Goal: Find specific page/section: Find specific page/section

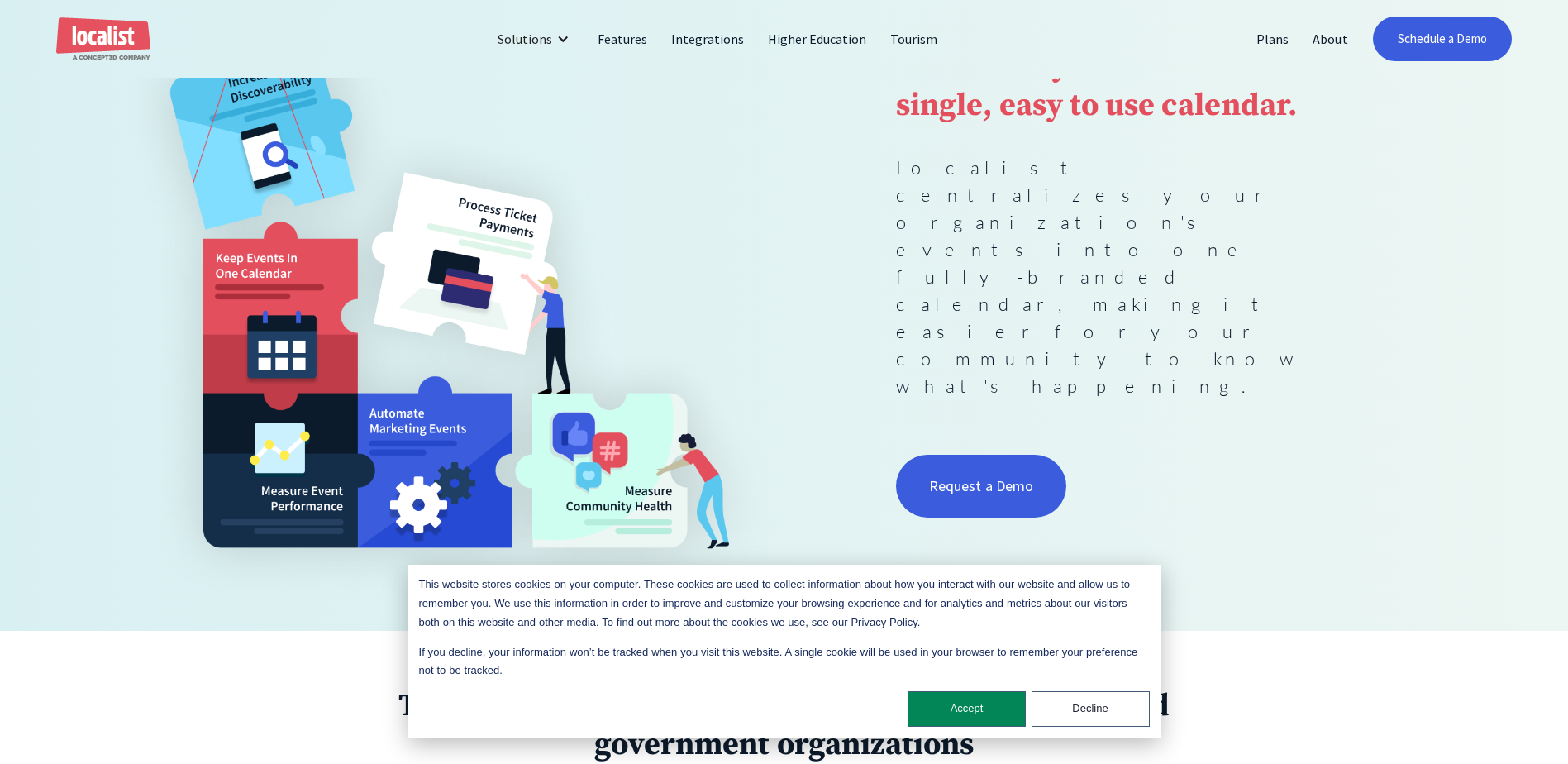
scroll to position [331, 0]
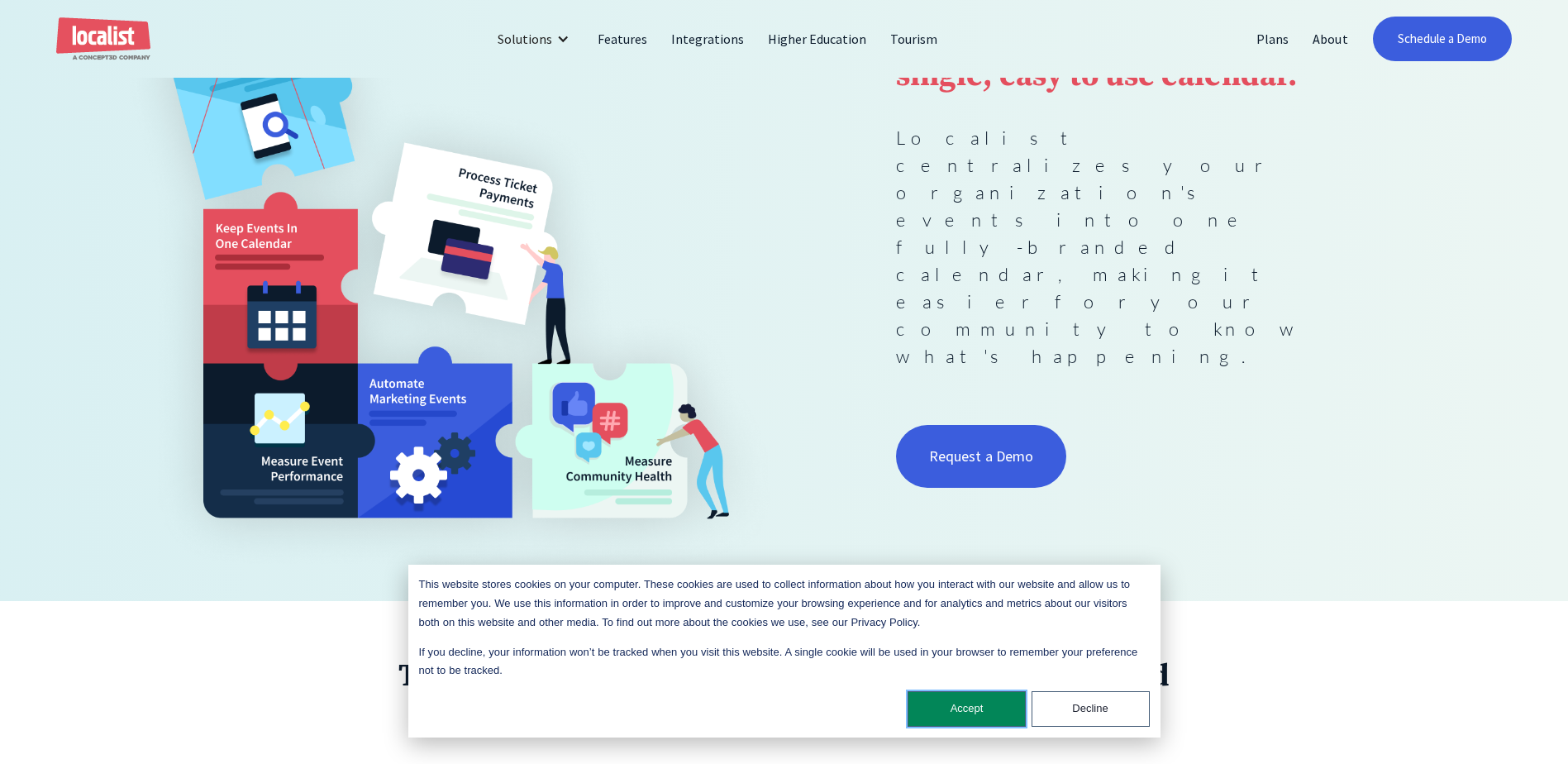
click at [954, 703] on button "Accept" at bounding box center [966, 709] width 118 height 36
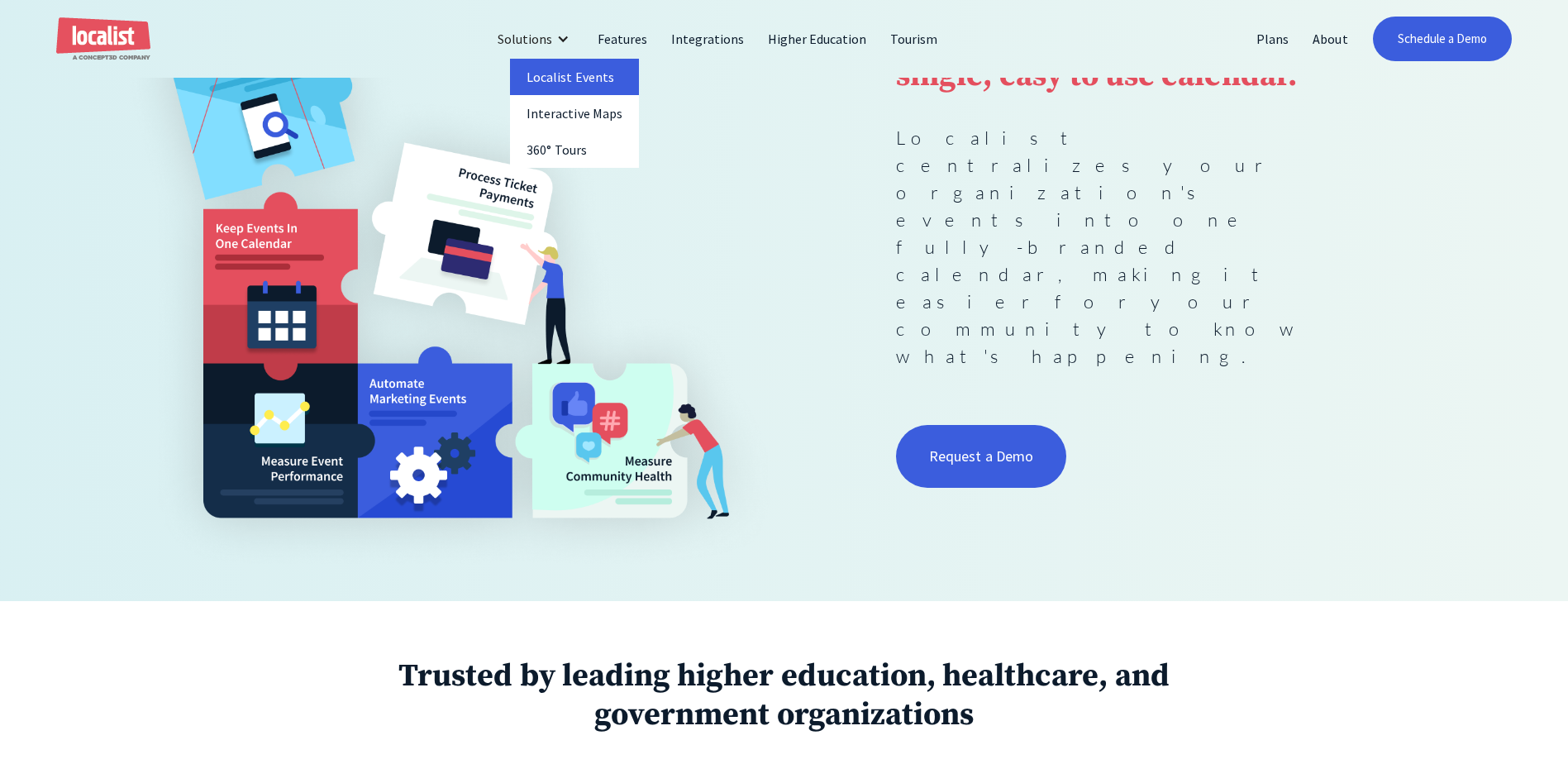
click at [584, 70] on link "Localist Events" at bounding box center [575, 76] width 129 height 36
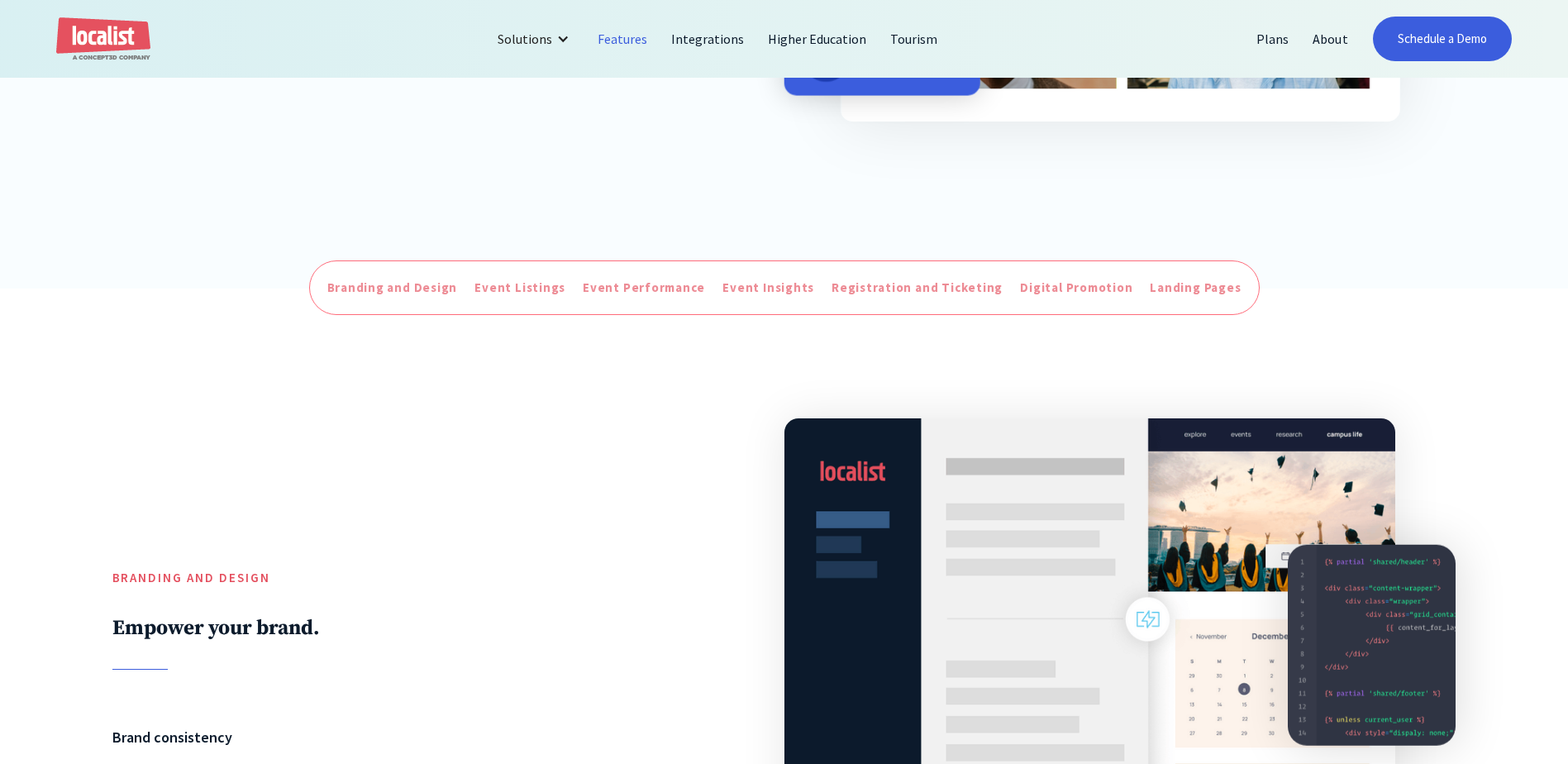
scroll to position [578, 0]
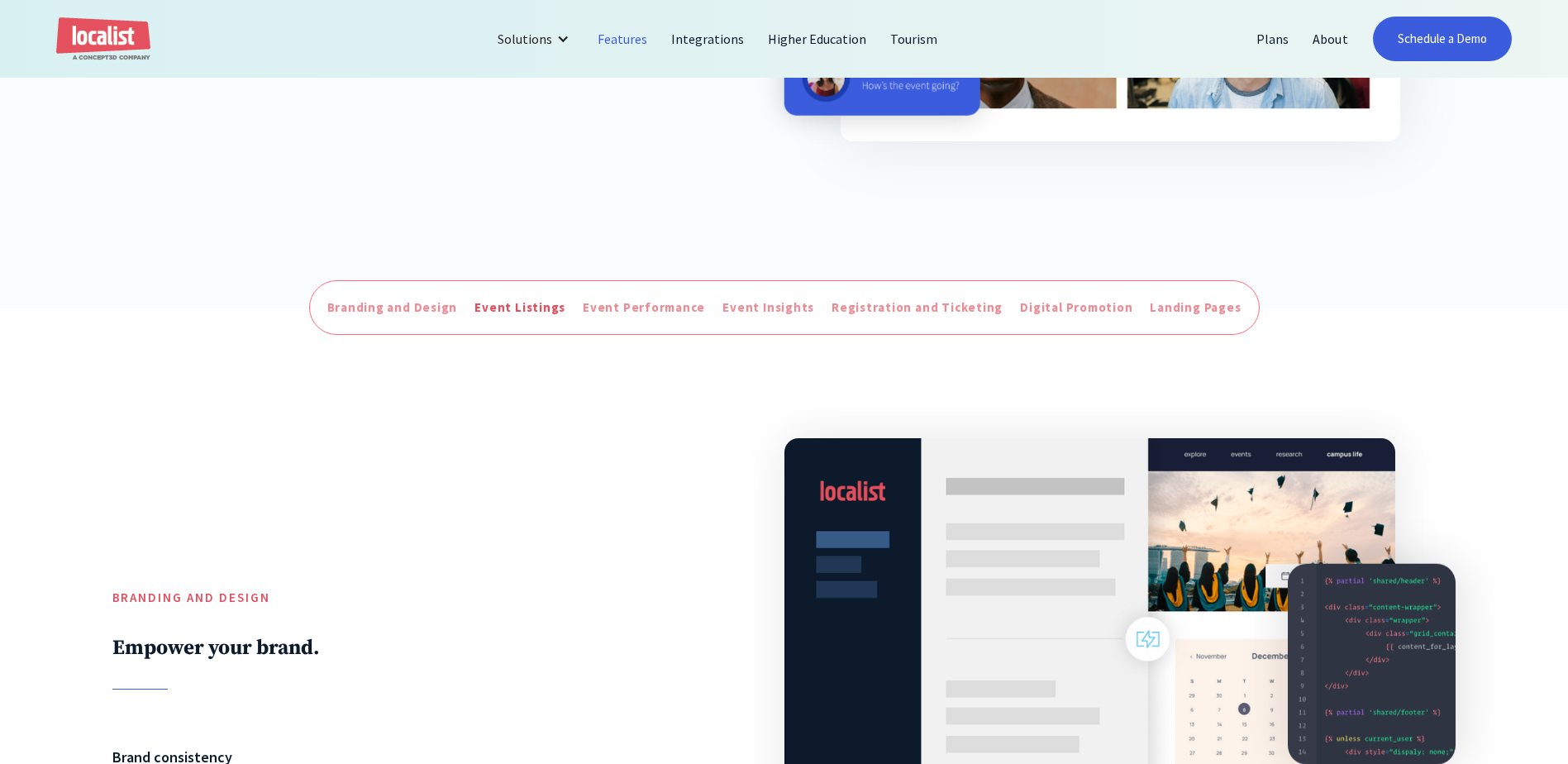
click at [513, 307] on div "Event Listings" at bounding box center [520, 308] width 91 height 19
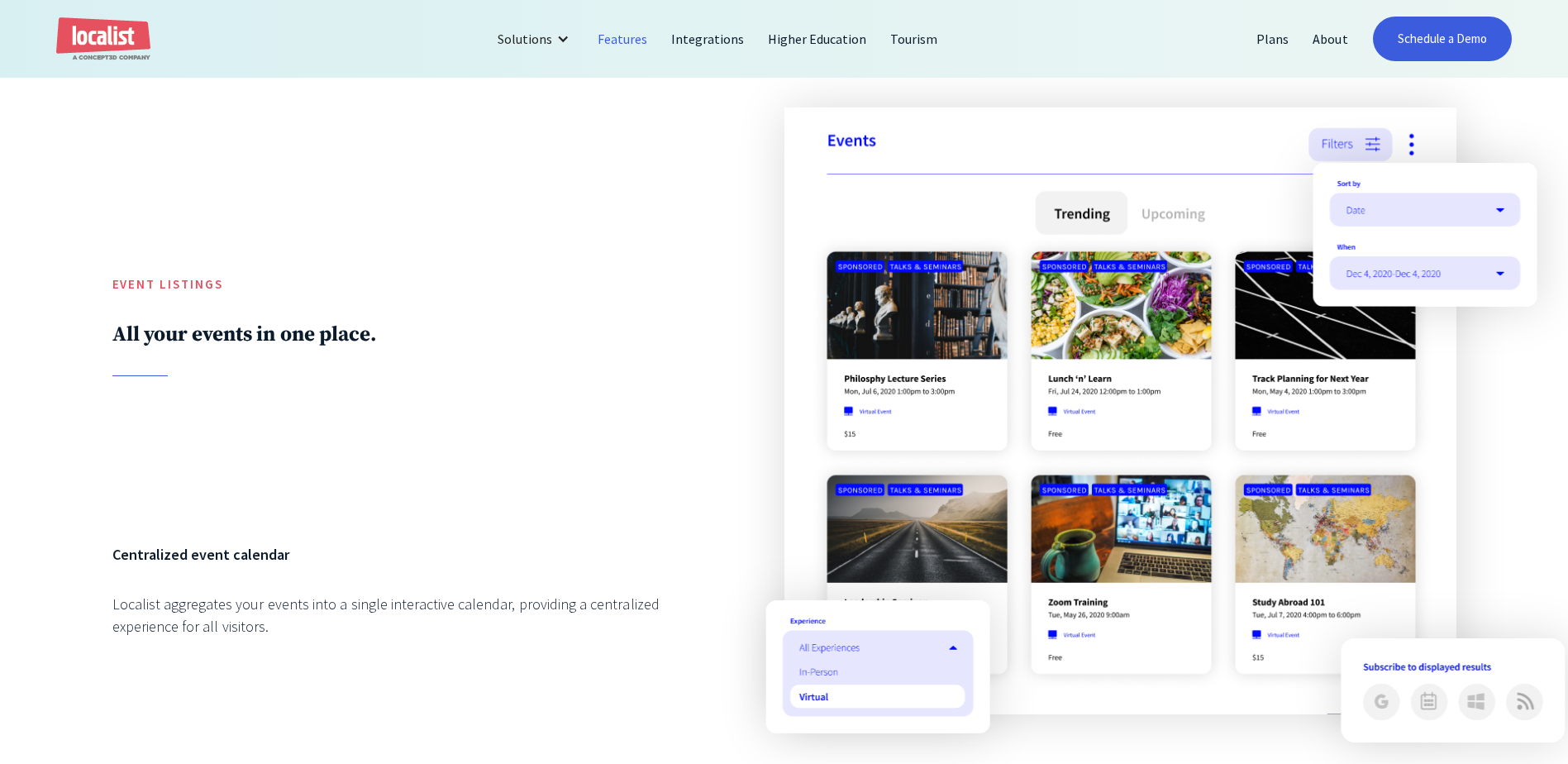
scroll to position [1759, 0]
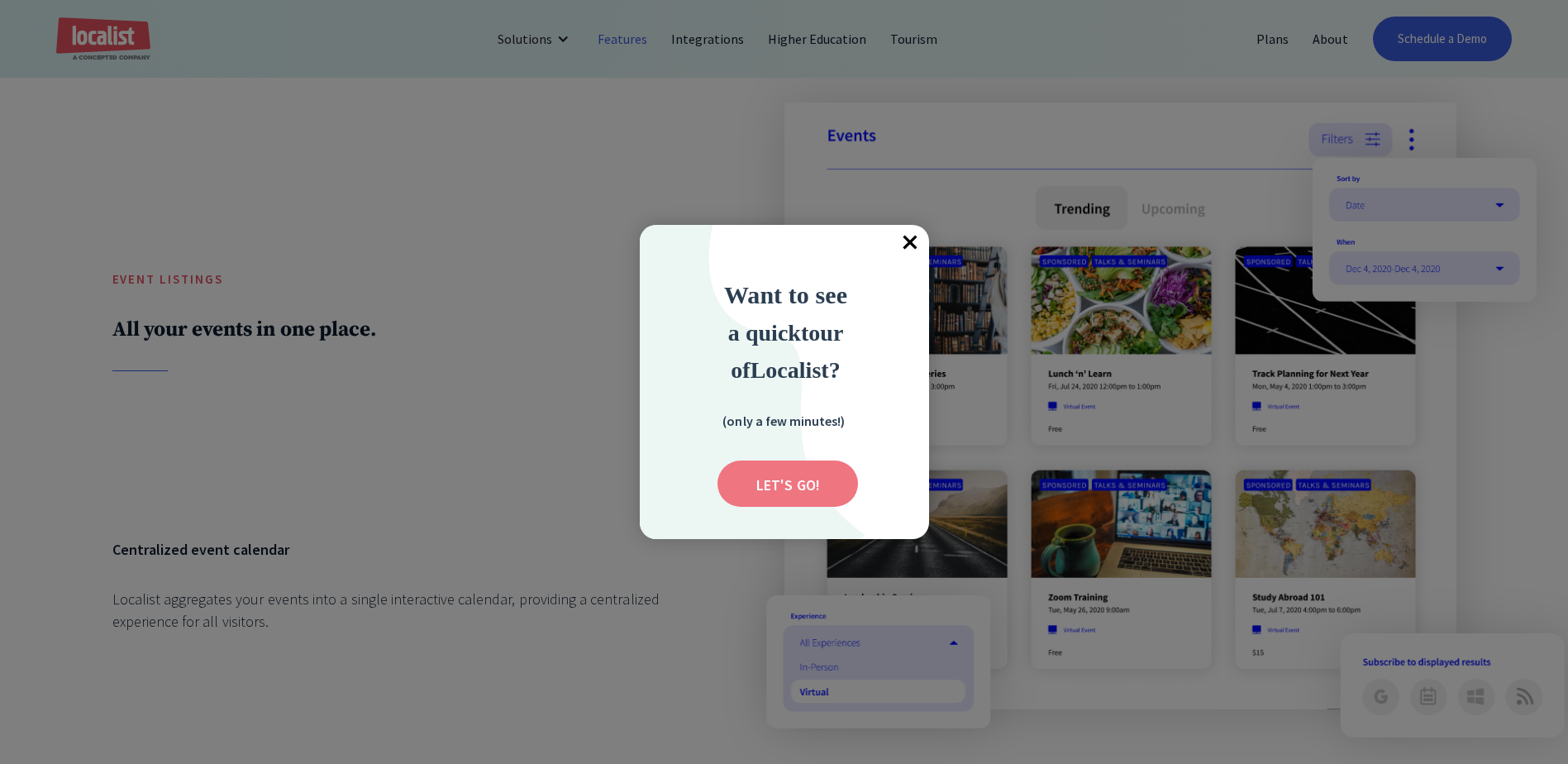
click at [791, 482] on input "Submit" at bounding box center [788, 483] width 141 height 47
